Goal: Download file/media

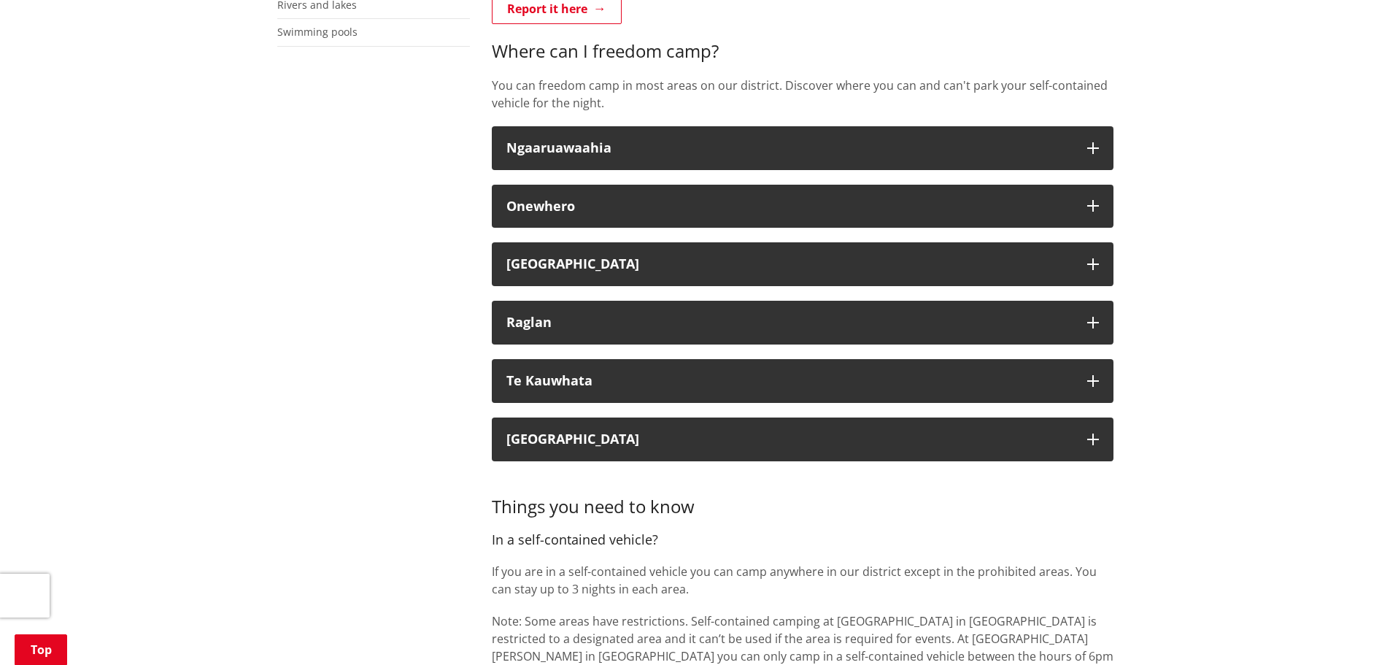
scroll to position [584, 0]
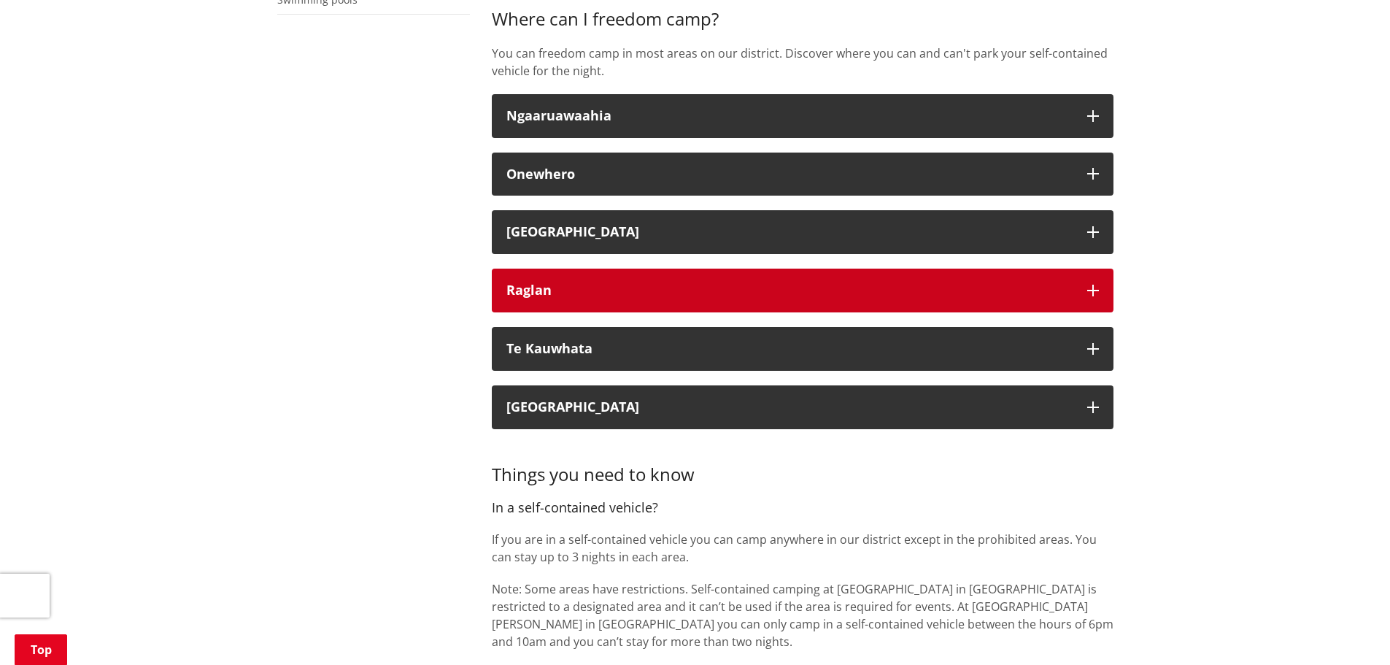
click at [529, 280] on button "Raglan" at bounding box center [803, 291] width 622 height 44
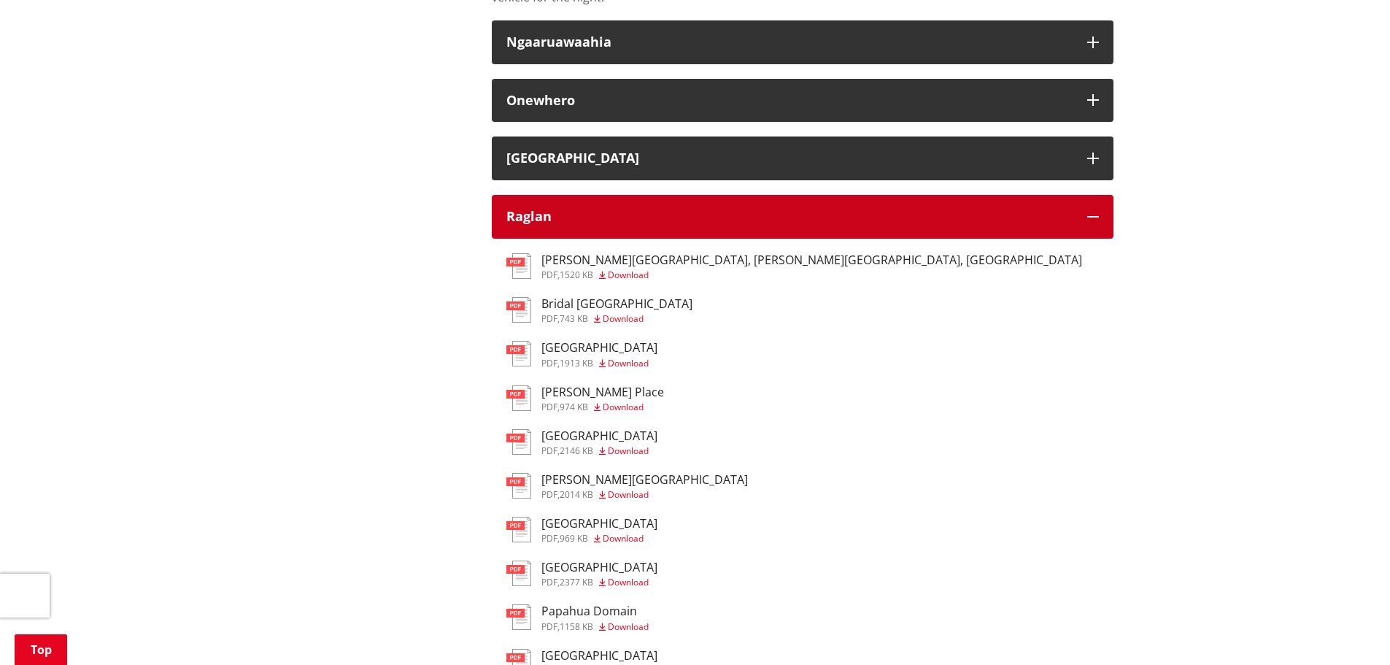
scroll to position [657, 0]
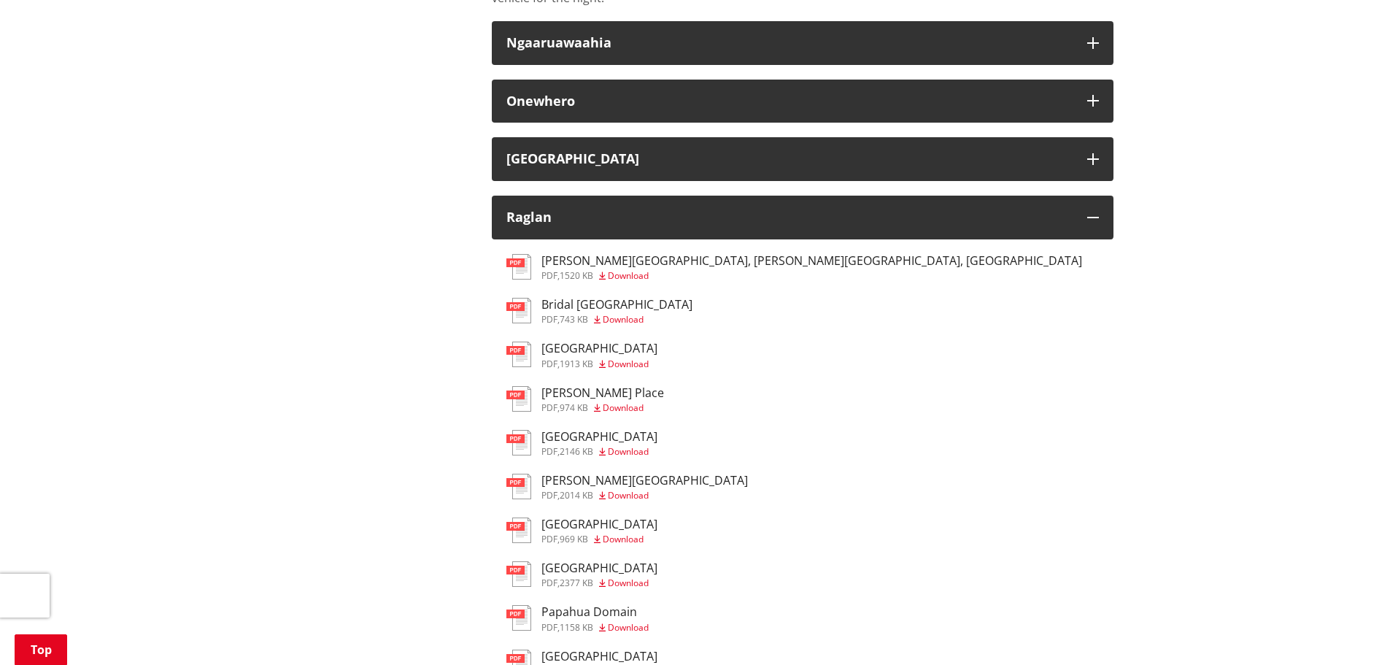
click at [577, 274] on span "1520 KB" at bounding box center [577, 275] width 34 height 12
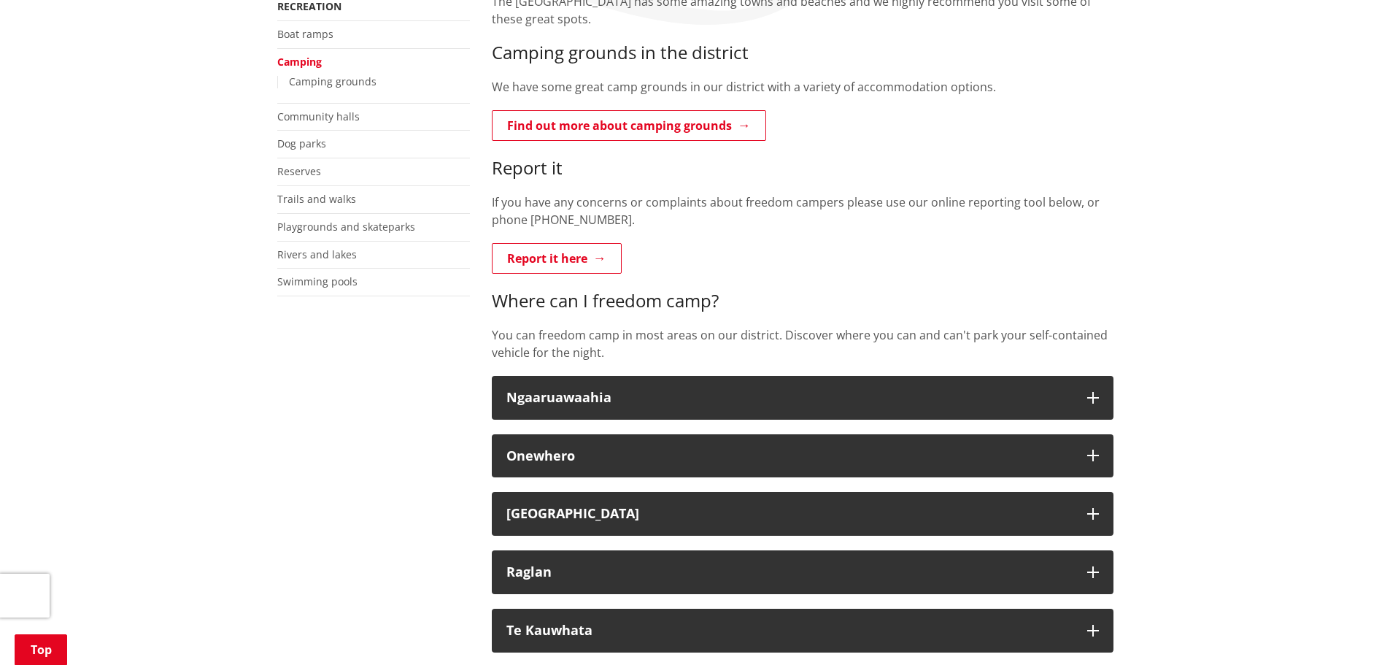
scroll to position [511, 0]
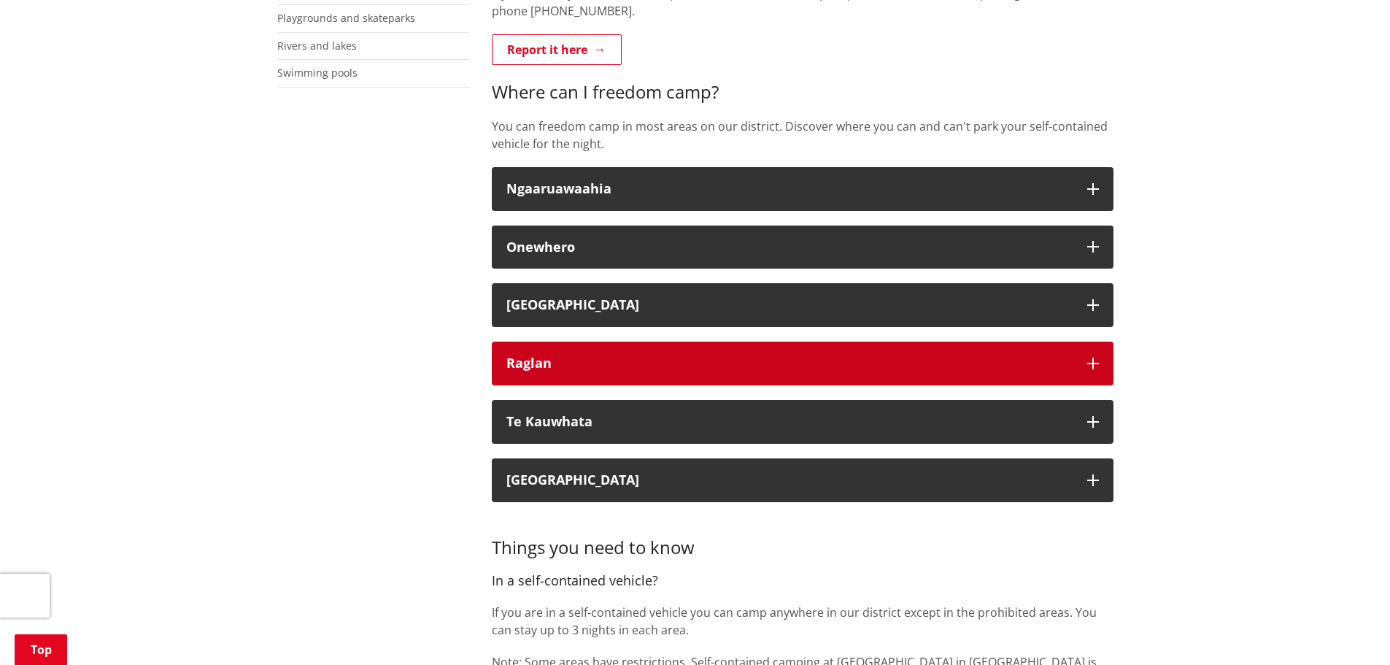
click at [520, 368] on div "Raglan" at bounding box center [790, 363] width 566 height 15
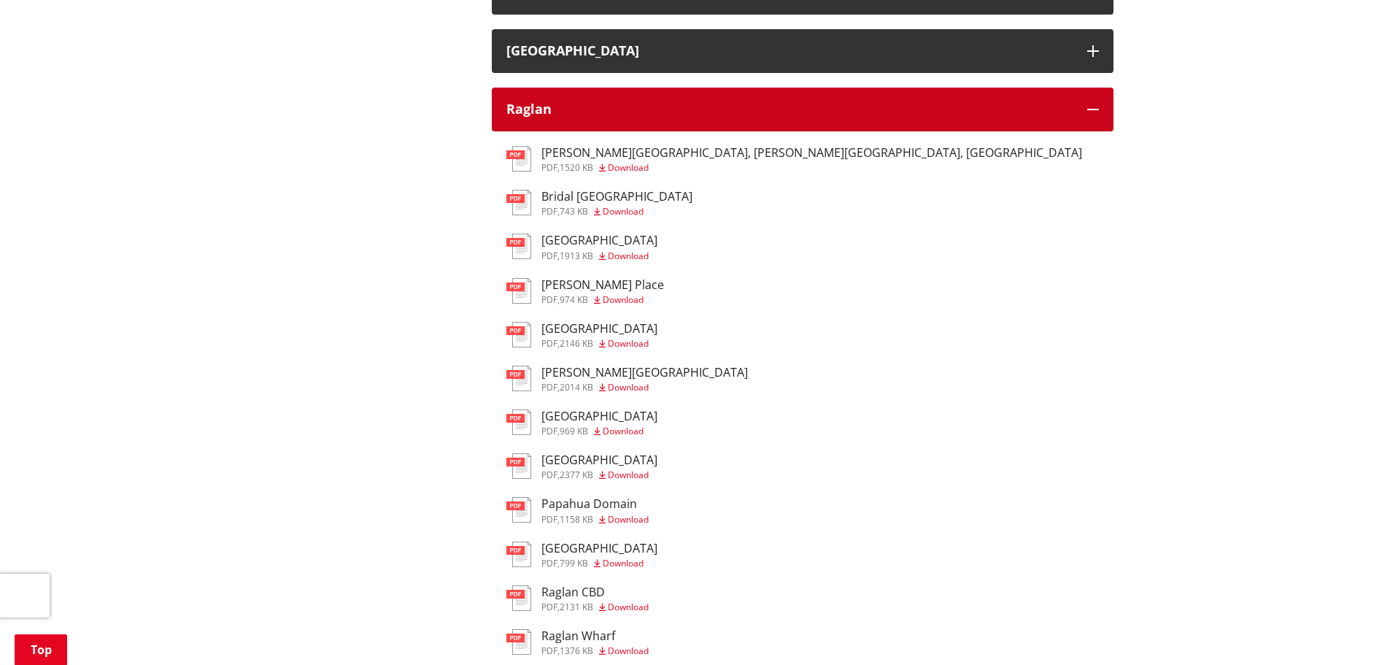
scroll to position [803, 0]
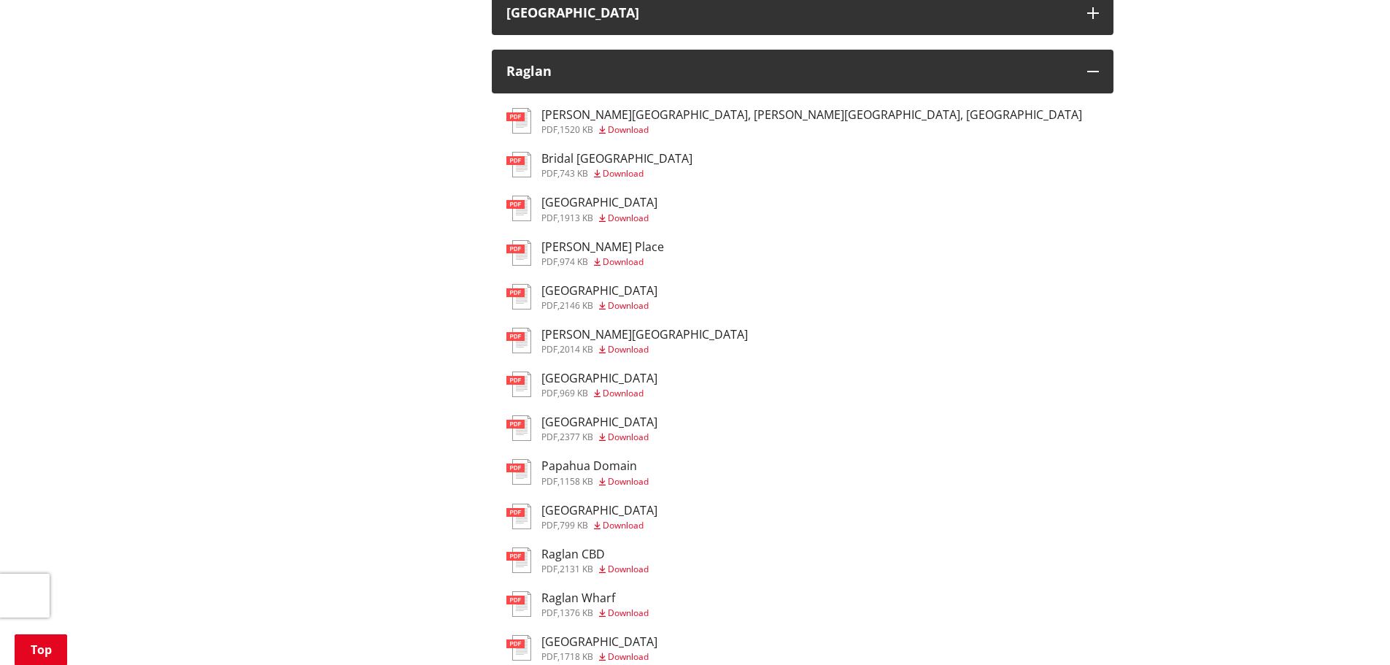
click at [560, 214] on div "pdf , 1913 KB Download" at bounding box center [600, 218] width 116 height 9
